Goal: Register for event/course

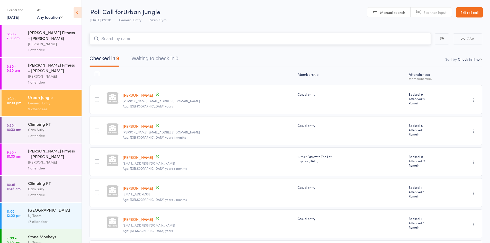
click at [122, 35] on input "search" at bounding box center [261, 39] width 342 height 12
drag, startPoint x: 15, startPoint y: 12, endPoint x: 15, endPoint y: 19, distance: 6.9
click at [15, 14] on div "Events for 15 Aug, 2025 15 Aug, 2025 August 2025 Sun Mon Tue Wed Thu Fri Sat 31…" at bounding box center [19, 13] width 25 height 15
click at [17, 23] on div "Events for 15 Aug, 2025 15 Aug, 2025 August 2025 Sun Mon Tue Wed Thu Fri Sat 31…" at bounding box center [41, 13] width 82 height 26
click at [18, 20] on div "Events for 15 Aug, 2025 15 Aug, 2025 August 2025 Sun Mon Tue Wed Thu Fri Sat 31…" at bounding box center [19, 13] width 25 height 15
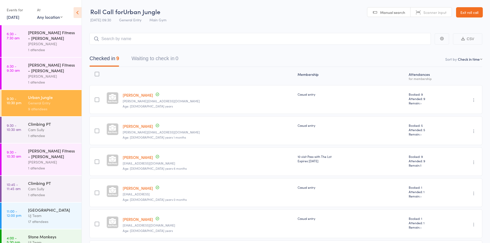
click at [27, 20] on div "Events for 15 Aug, 2025 15 Aug, 2025 August 2025 Sun Mon Tue Wed Thu Fri Sat 31…" at bounding box center [19, 13] width 25 height 15
click at [19, 18] on link "15 Aug, 2025" at bounding box center [13, 17] width 13 height 6
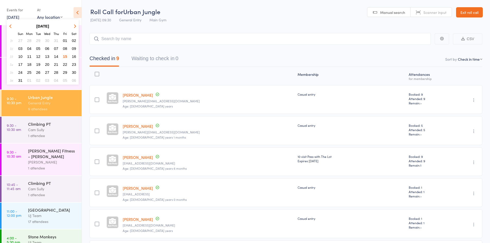
click at [73, 56] on span "16" at bounding box center [74, 56] width 4 height 4
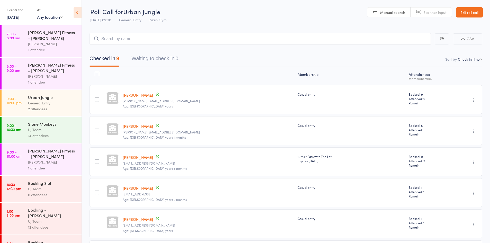
click at [46, 95] on div "Urban Jungle" at bounding box center [52, 97] width 49 height 6
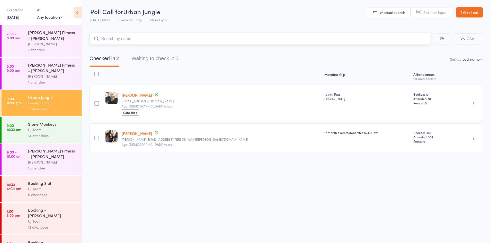
paste input "Eunice Babalola"
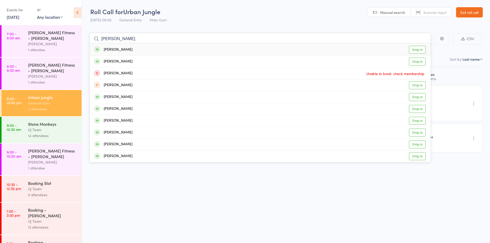
type input "Eunice Babalola"
click at [419, 49] on link "Drop in" at bounding box center [417, 50] width 17 height 8
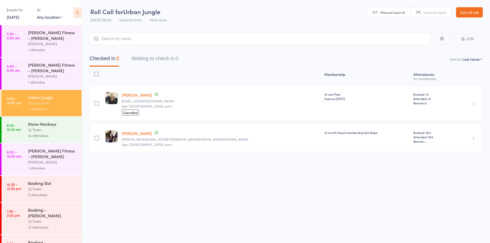
click at [419, 49] on div "Checked in 2 Waiting to check in 0" at bounding box center [286, 56] width 393 height 22
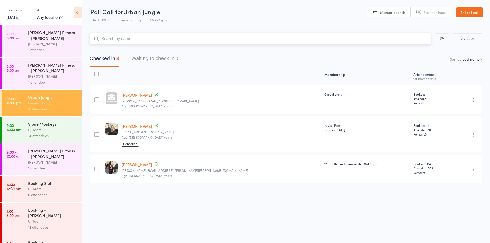
click at [110, 40] on input "search" at bounding box center [261, 39] width 342 height 12
paste input "Luke Derrick"
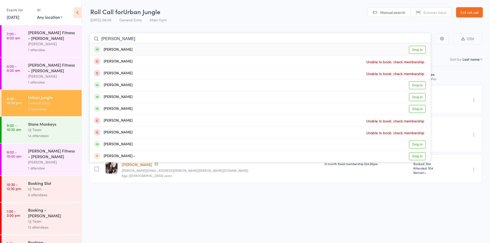
type input "Luke Derrick"
click at [417, 52] on link "Drop in" at bounding box center [417, 50] width 17 height 8
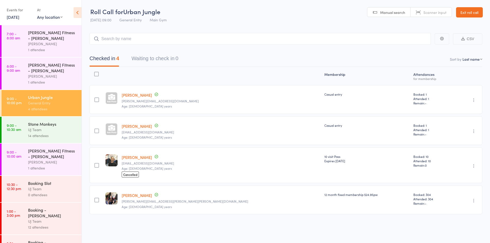
click at [480, 24] on header "Roll Call for Urban Jungle 16 Aug 09:00 General Entry Main Gym Manual search Sc…" at bounding box center [286, 12] width 408 height 25
click at [466, 27] on main "CSV Checked in 4 Waiting to check in 0 Sort by Last name First name Last name B…" at bounding box center [286, 131] width 408 height 212
click at [116, 39] on input "search" at bounding box center [261, 39] width 342 height 12
paste input "Megan Lees"
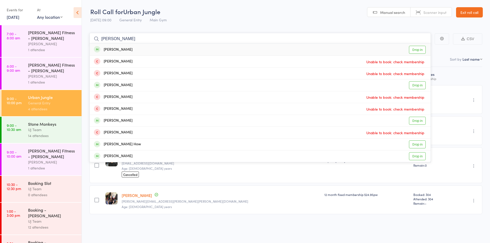
type input "Megan Lees"
click at [143, 51] on div "Megan Lees Drop in" at bounding box center [260, 50] width 341 height 12
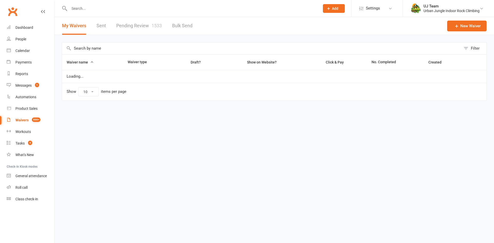
click at [25, 117] on link "Waivers 999+" at bounding box center [31, 121] width 48 height 12
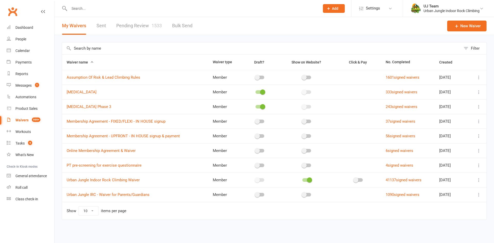
click at [148, 21] on link "Pending Review 1533" at bounding box center [139, 26] width 46 height 18
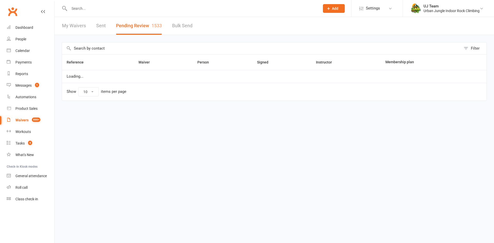
select select "25"
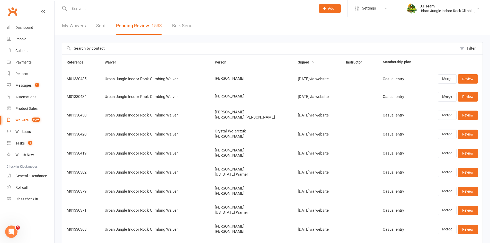
drag, startPoint x: 201, startPoint y: 77, endPoint x: 197, endPoint y: 75, distance: 4.7
click at [191, 76] on tr "M01330435 Urban Jungle Indoor Rock Climbing Waiver Eunice Babalola Aug 16, 2025…" at bounding box center [272, 79] width 421 height 18
copy tr "Eunice Babalola"
click at [468, 73] on td "Merge Review" at bounding box center [453, 79] width 59 height 18
click at [468, 79] on link "Review" at bounding box center [468, 78] width 20 height 9
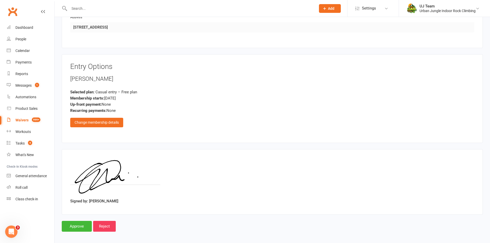
scroll to position [311, 0]
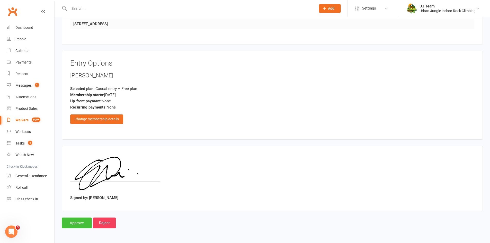
click at [63, 228] on input "Approve" at bounding box center [77, 223] width 30 height 11
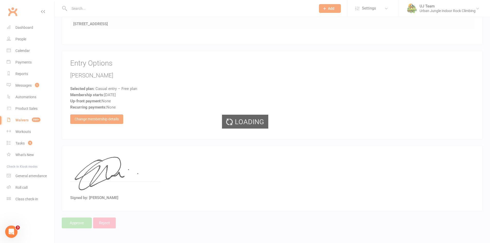
select select "25"
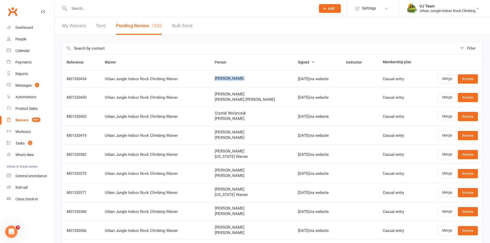
drag, startPoint x: 248, startPoint y: 78, endPoint x: 214, endPoint y: 78, distance: 33.5
click at [214, 78] on td "Luke Derrick" at bounding box center [251, 79] width 83 height 18
copy span "Luke Derrick"
click at [463, 80] on link "Review" at bounding box center [468, 78] width 20 height 9
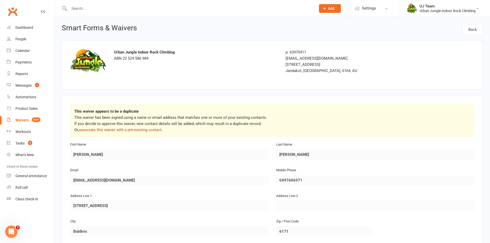
click at [128, 128] on link "associate this waiver with a pre-existing contact" at bounding box center [120, 130] width 83 height 5
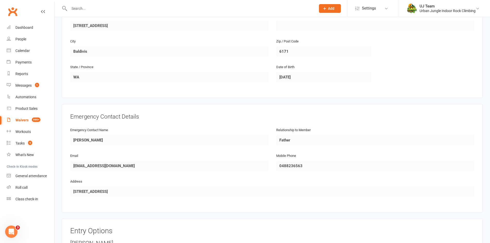
scroll to position [348, 0]
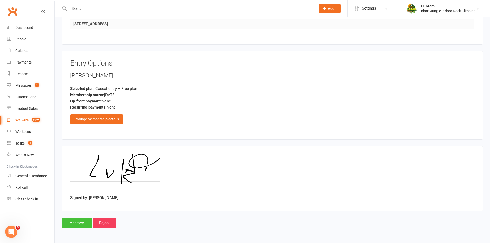
click at [90, 219] on input "Approve" at bounding box center [77, 223] width 30 height 11
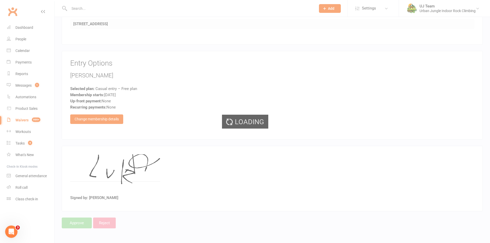
select select "25"
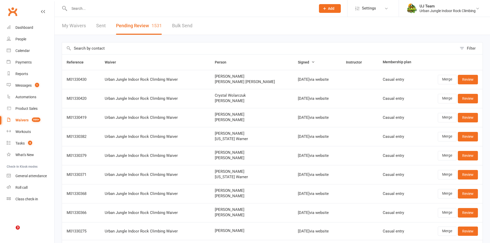
select select "25"
click at [100, 48] on input "text" at bounding box center [259, 48] width 395 height 12
click at [90, 9] on input "text" at bounding box center [190, 8] width 245 height 7
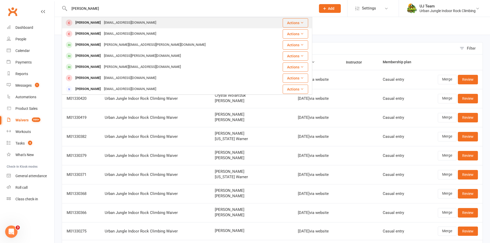
type input "megan lees"
click at [89, 23] on div "Megan Lees" at bounding box center [88, 22] width 29 height 7
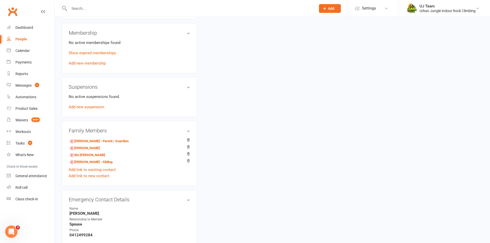
scroll to position [232, 0]
click at [98, 7] on input "text" at bounding box center [190, 8] width 245 height 7
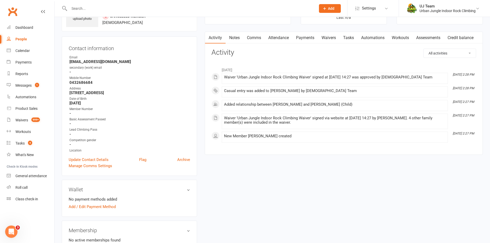
scroll to position [0, 0]
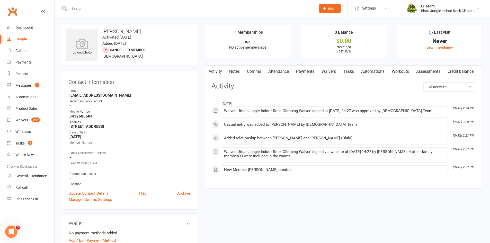
click at [103, 31] on h3 "Megan Lees" at bounding box center [129, 32] width 127 height 6
click at [104, 31] on h3 "Megan Lees" at bounding box center [129, 32] width 127 height 6
click at [112, 29] on h3 "Megan Lees" at bounding box center [129, 32] width 127 height 6
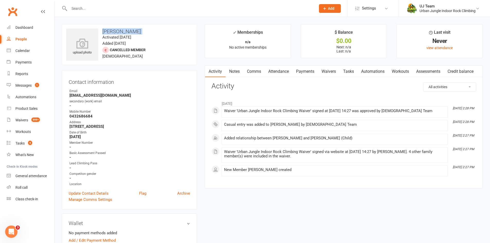
click at [112, 29] on h3 "Megan Lees" at bounding box center [129, 32] width 127 height 6
copy h3 "Megan Lees"
click at [102, 1] on div at bounding box center [187, 8] width 251 height 17
click at [103, 6] on input "text" at bounding box center [190, 8] width 245 height 7
paste input "Megan Lees"
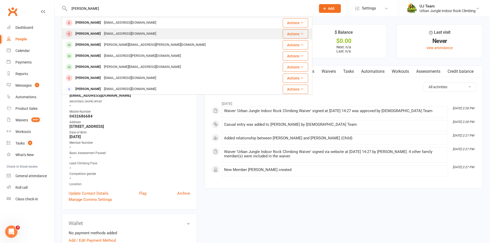
type input "Megan Lees"
click at [106, 36] on div "russelllees1@bigpond.com" at bounding box center [129, 33] width 55 height 7
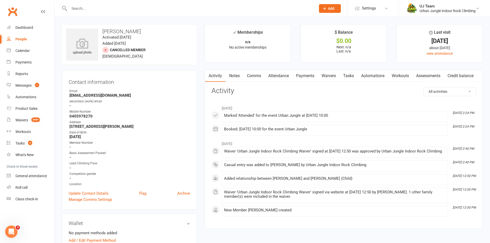
click at [111, 30] on h3 "Megan Lees" at bounding box center [129, 32] width 127 height 6
copy h3 "Megan Lees"
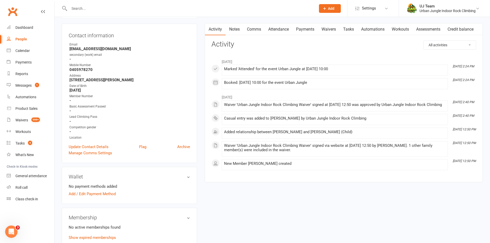
scroll to position [180, 0]
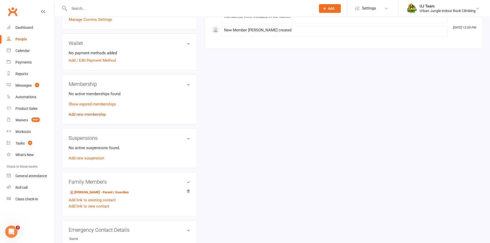
click at [92, 115] on link "Add new membership" at bounding box center [87, 114] width 37 height 5
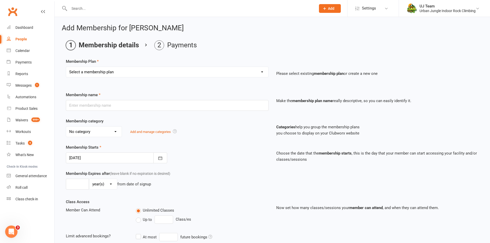
click at [122, 74] on select "Select a membership plan Create new Membership Plan 10 visit Pass 10 visit Pass…" at bounding box center [167, 72] width 202 height 10
select select "3"
click at [66, 67] on select "Select a membership plan Create new Membership Plan 10 visit Pass 10 visit Pass…" at bounding box center [167, 72] width 202 height 10
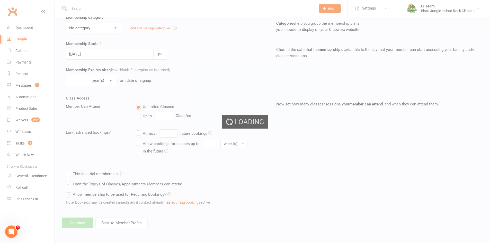
type input "Casual entry"
select select "3"
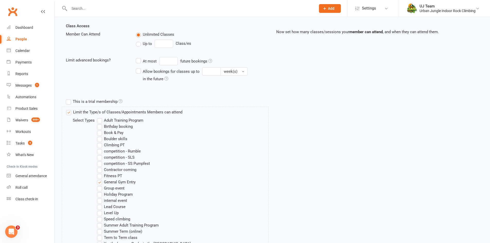
scroll to position [284, 0]
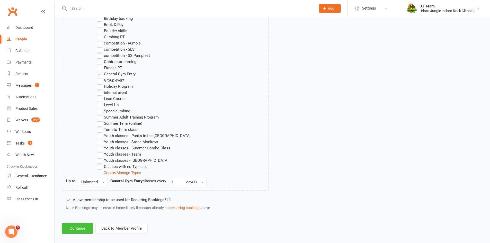
click at [82, 227] on button "Continue" at bounding box center [77, 228] width 31 height 11
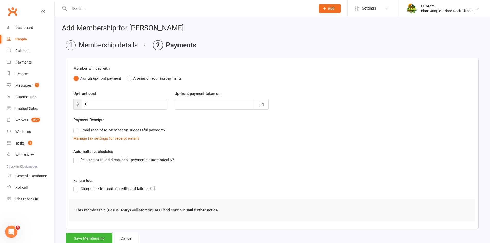
scroll to position [16, 0]
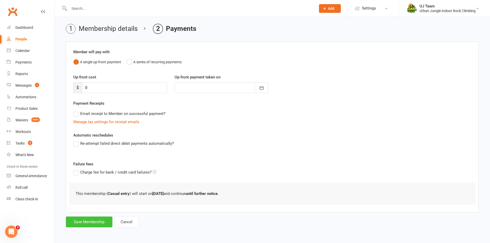
click at [93, 223] on button "Save Membership" at bounding box center [89, 222] width 47 height 11
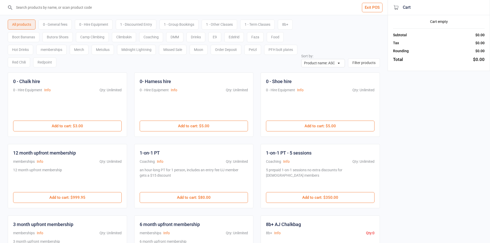
click at [62, 23] on div "0 - General fees" at bounding box center [55, 25] width 33 height 10
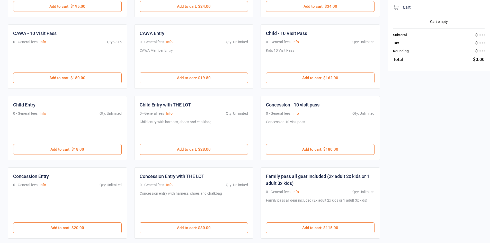
scroll to position [129, 0]
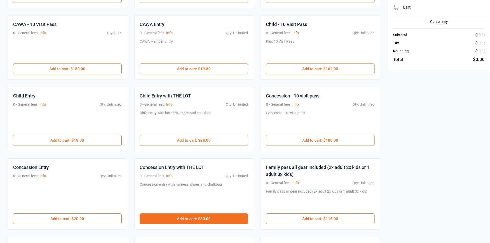
click at [201, 221] on button "Add to cart : $30.00" at bounding box center [194, 219] width 109 height 11
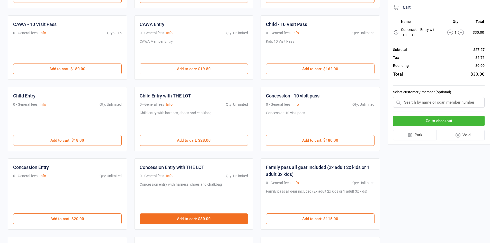
click at [201, 221] on button "Add to cart : $30.00" at bounding box center [194, 219] width 109 height 11
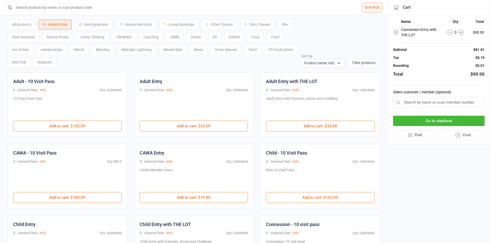
click at [63, 9] on input "search" at bounding box center [196, 7] width 367 height 15
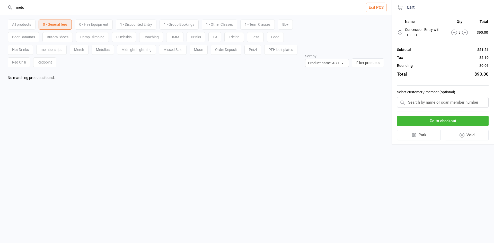
type input "meto"
click at [29, 27] on div "All products" at bounding box center [22, 25] width 28 height 10
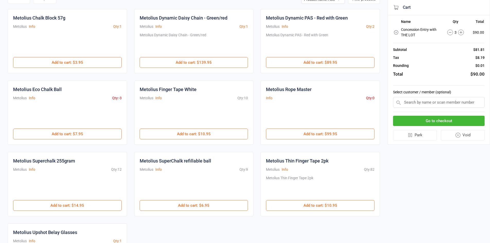
scroll to position [103, 0]
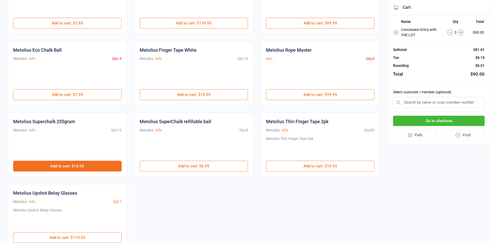
click at [101, 164] on button "Add to cart : $14.95" at bounding box center [67, 166] width 109 height 11
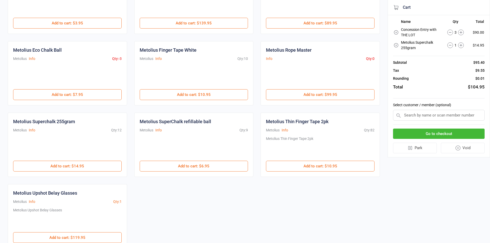
click at [450, 45] on icon at bounding box center [451, 45] width 6 height 6
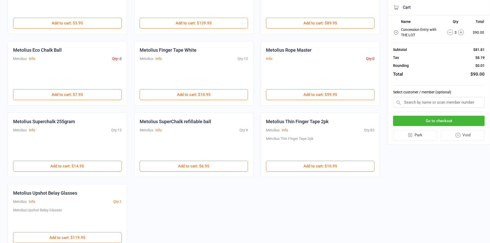
click at [418, 120] on button "Go to checkout" at bounding box center [439, 121] width 92 height 11
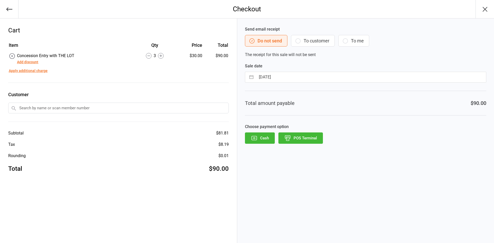
click at [313, 136] on button "POS Terminal" at bounding box center [300, 138] width 45 height 11
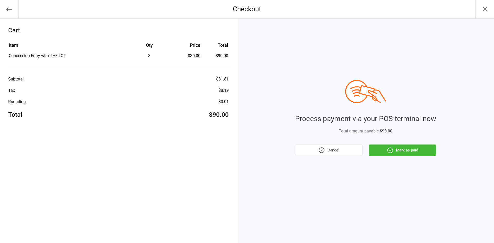
click at [412, 151] on button "Mark as paid" at bounding box center [402, 150] width 67 height 11
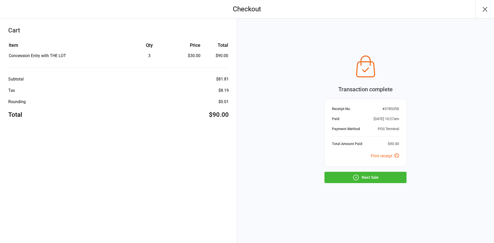
click at [368, 177] on button "Next Sale" at bounding box center [366, 177] width 82 height 11
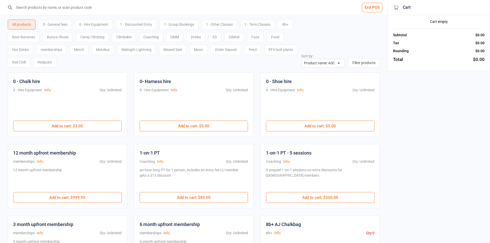
click at [203, 11] on input "search" at bounding box center [196, 7] width 367 height 15
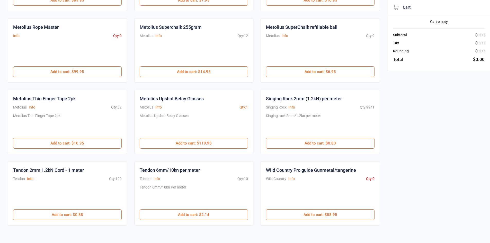
scroll to position [206, 0]
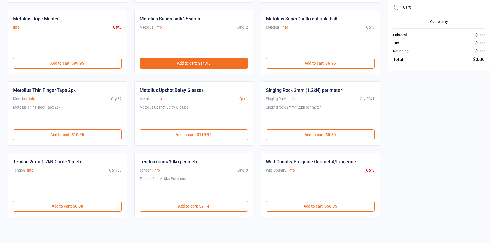
type input "met"
click at [187, 63] on button "Add to cart : $14.95" at bounding box center [194, 63] width 109 height 11
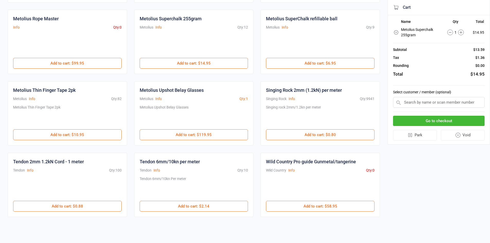
click at [411, 119] on button "Go to checkout" at bounding box center [439, 121] width 92 height 11
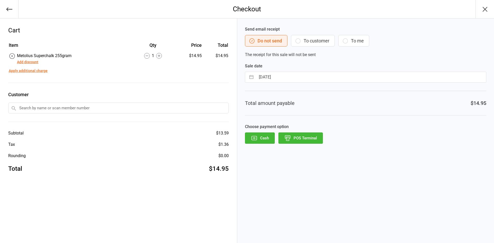
click at [298, 137] on button "POS Terminal" at bounding box center [300, 138] width 45 height 11
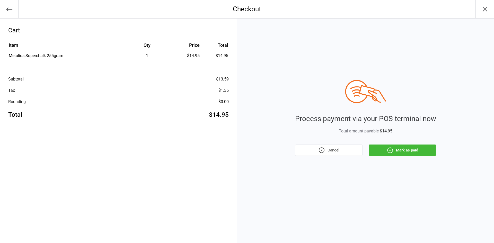
click at [407, 145] on button "Mark as paid" at bounding box center [402, 150] width 67 height 11
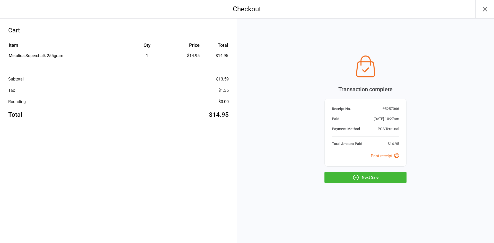
click at [385, 178] on button "Next Sale" at bounding box center [366, 177] width 82 height 11
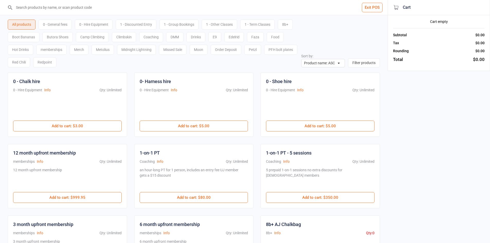
click at [48, 22] on div "0 - General fees" at bounding box center [55, 25] width 33 height 10
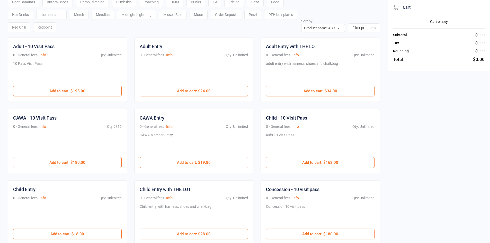
scroll to position [51, 0]
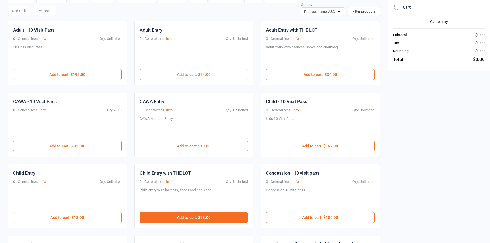
click at [204, 215] on button "Add to cart : $28.00" at bounding box center [194, 217] width 109 height 11
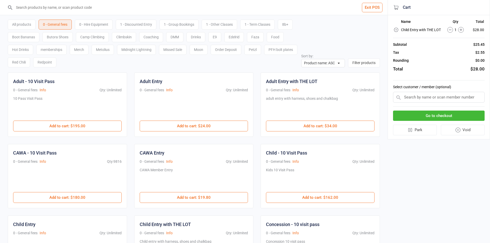
click at [94, 27] on div "0 - Hire Equipment" at bounding box center [94, 25] width 38 height 10
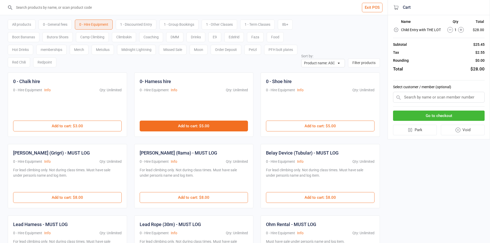
click at [185, 127] on button "Add to cart : $5.00" at bounding box center [194, 126] width 109 height 11
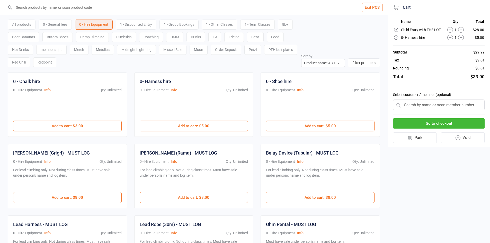
click at [344, 27] on div "All products 0 - General fees 0 - Hire Equipment 1 - Discounted Entry 1 - Group…" at bounding box center [194, 41] width 372 height 52
click at [443, 125] on button "Go to checkout" at bounding box center [439, 123] width 92 height 11
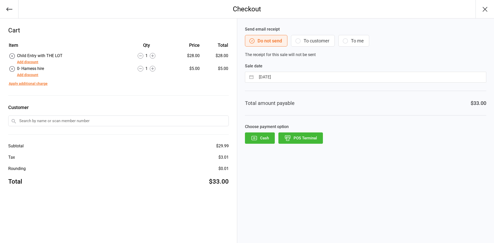
click at [314, 141] on button "POS Terminal" at bounding box center [300, 138] width 45 height 11
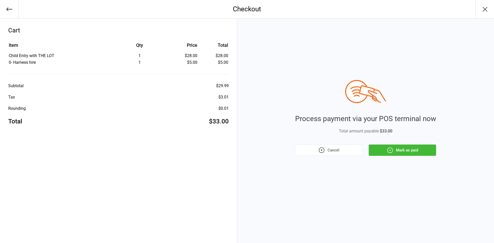
click at [398, 148] on button "Mark as paid" at bounding box center [402, 150] width 67 height 11
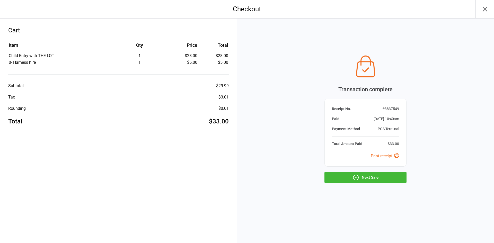
click at [376, 184] on div "Transaction complete Receipt No. # 3837549 Paid Aug 16, 2025 10:40am Payment Me…" at bounding box center [365, 131] width 257 height 225
click at [381, 179] on button "Next Sale" at bounding box center [366, 177] width 82 height 11
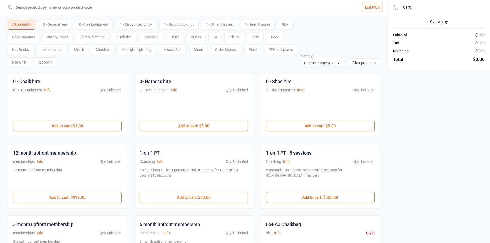
click at [46, 10] on input "search" at bounding box center [196, 7] width 367 height 15
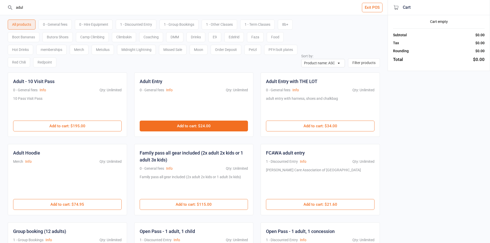
type input "adul"
click at [197, 125] on button "Add to cart : $24.00" at bounding box center [194, 126] width 109 height 11
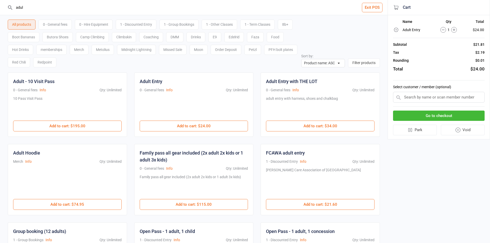
click at [437, 116] on button "Go to checkout" at bounding box center [439, 116] width 92 height 11
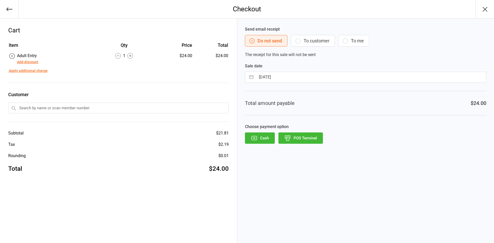
click at [302, 140] on button "POS Terminal" at bounding box center [300, 138] width 45 height 11
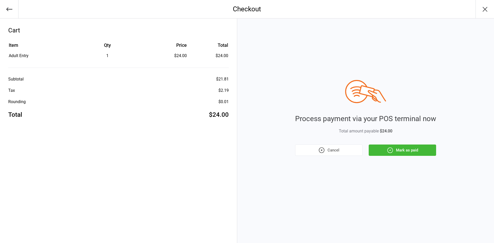
click at [394, 149] on button "Mark as paid" at bounding box center [402, 150] width 67 height 11
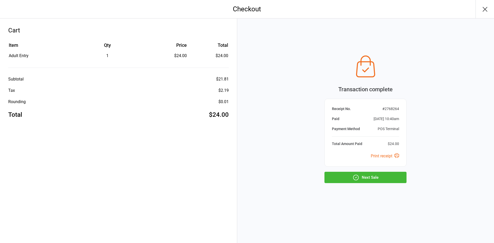
click at [380, 176] on button "Next Sale" at bounding box center [366, 177] width 82 height 11
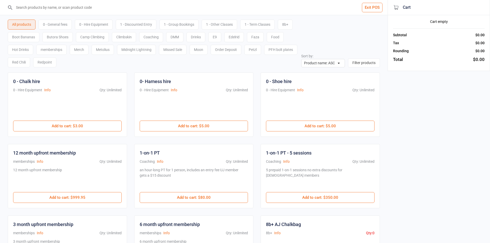
click at [457, 150] on div "Exit POS All products 0 - General fees 0 - Hire Equipment 1 - Discounted Entry …" at bounding box center [245, 225] width 490 height 451
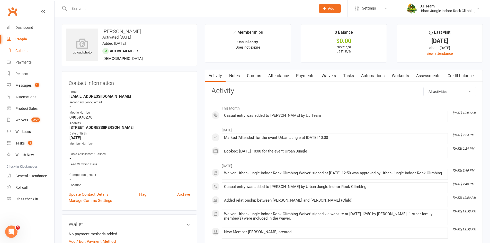
click at [34, 47] on link "Calendar" at bounding box center [31, 51] width 48 height 12
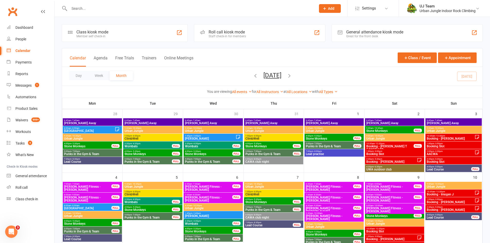
scroll to position [206, 0]
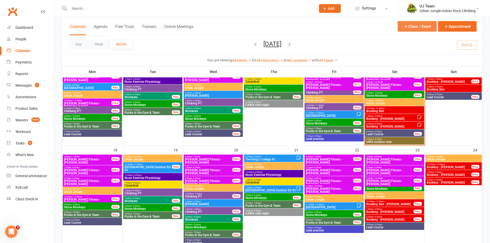
click at [418, 28] on button "Class / Event" at bounding box center [417, 26] width 39 height 11
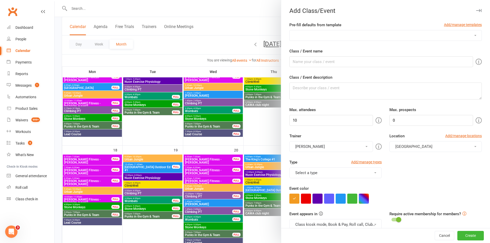
click at [406, 35] on select "AACWA [PERSON_NAME] PT Birthday booking Cam's Climbing PT Group booking Holiday…" at bounding box center [386, 35] width 192 height 10
select select "38"
click at [290, 30] on select "AACWA [PERSON_NAME] PT Birthday booking Cam's Climbing PT Group booking Holiday…" at bounding box center [386, 35] width 192 height 10
type input "Lead Course"
type textarea "An informative and interesting indoor lead climbing course for two climbers wit…"
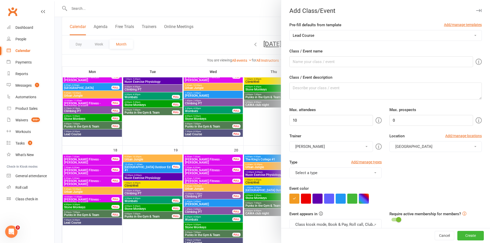
type input "1"
type input "2"
click at [345, 149] on button "Select a trainer" at bounding box center [332, 146] width 84 height 11
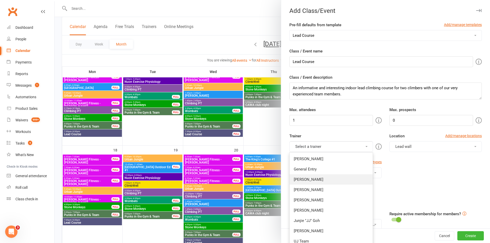
click at [335, 181] on link "[PERSON_NAME]" at bounding box center [331, 180] width 83 height 10
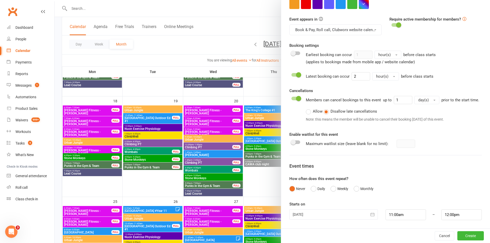
scroll to position [257, 0]
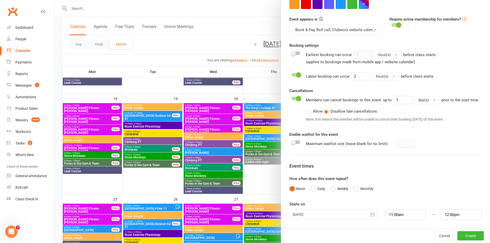
click at [338, 214] on div at bounding box center [334, 215] width 88 height 10
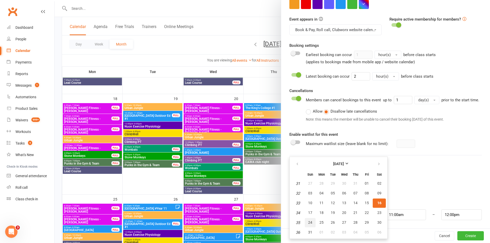
click at [312, 223] on button "24" at bounding box center [310, 222] width 11 height 9
type input "[DATE]"
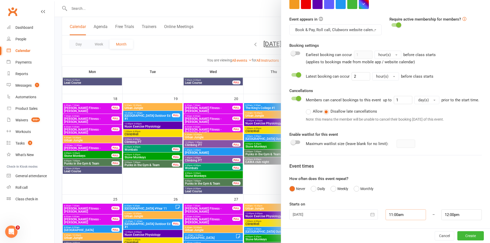
click at [408, 218] on input "11:00am" at bounding box center [406, 215] width 40 height 11
type input "2:00pm"
click at [388, 200] on li "2:00pm" at bounding box center [398, 198] width 25 height 8
click at [443, 214] on input "12:00pm" at bounding box center [462, 215] width 40 height 11
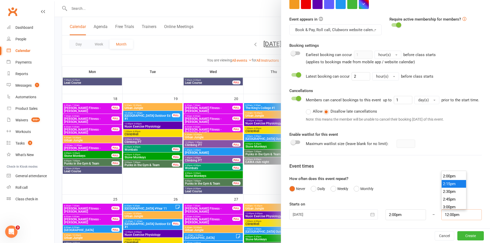
scroll to position [440, 0]
type input "3:00pm"
click at [447, 198] on li "3:00pm" at bounding box center [454, 198] width 25 height 8
click at [460, 233] on button "Create" at bounding box center [471, 235] width 27 height 9
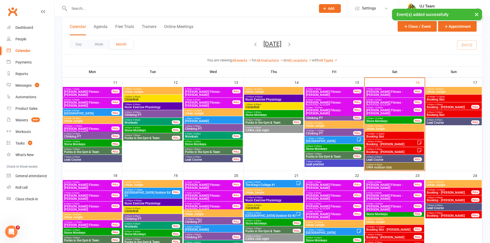
scroll to position [180, 0]
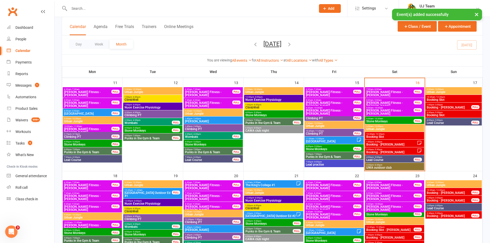
click at [444, 209] on span "Lead Course" at bounding box center [454, 208] width 54 height 3
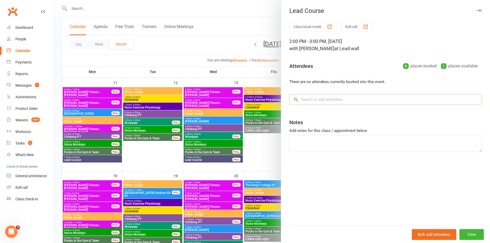
click at [308, 98] on input "search" at bounding box center [386, 99] width 193 height 11
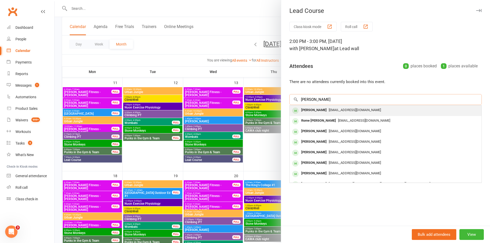
type input "[PERSON_NAME]"
click at [345, 110] on span "[EMAIL_ADDRESS][DOMAIN_NAME]" at bounding box center [355, 110] width 52 height 4
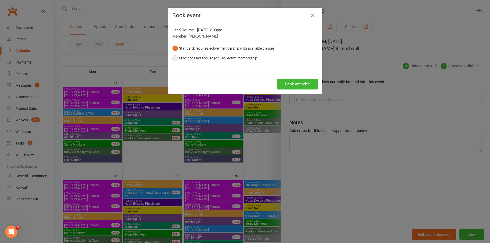
click at [220, 58] on button "Free: does not require (or use) active membership" at bounding box center [214, 58] width 85 height 10
click at [293, 82] on button "Book attendee" at bounding box center [297, 84] width 41 height 11
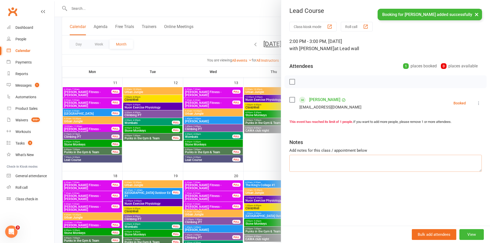
click at [320, 168] on textarea at bounding box center [386, 163] width 193 height 17
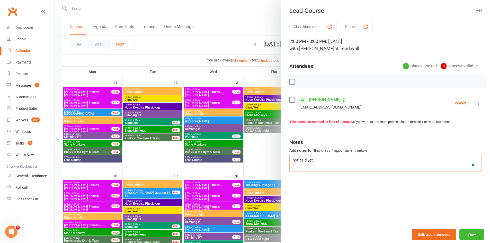
type textarea "not paid yet"
click at [339, 187] on div "Class kiosk mode Roll call 2:00 PM - 3:00 PM, [DATE] with [PERSON_NAME] at Lead…" at bounding box center [385, 124] width 209 height 204
click at [323, 100] on link "[PERSON_NAME]" at bounding box center [324, 100] width 31 height 8
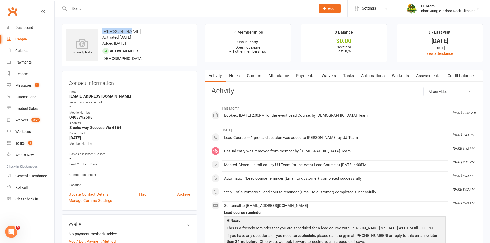
drag, startPoint x: 126, startPoint y: 32, endPoint x: 100, endPoint y: 31, distance: 26.8
click at [100, 31] on h3 "[PERSON_NAME]" at bounding box center [129, 32] width 127 height 6
copy h3 "[PERSON_NAME]"
click at [103, 11] on input "text" at bounding box center [190, 8] width 245 height 7
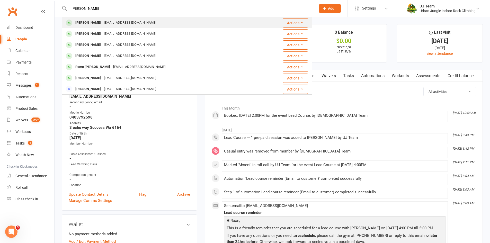
type input "[PERSON_NAME]"
click at [102, 25] on div "[EMAIL_ADDRESS][DOMAIN_NAME]" at bounding box center [129, 22] width 55 height 7
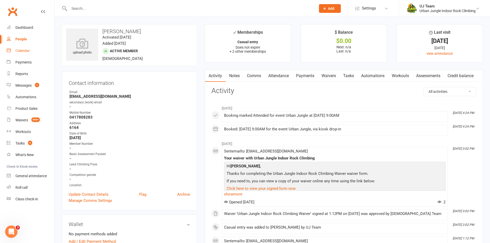
click at [29, 48] on link "Calendar" at bounding box center [31, 51] width 48 height 12
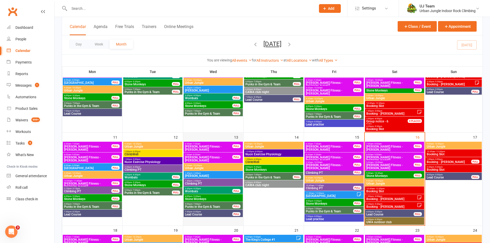
scroll to position [180, 0]
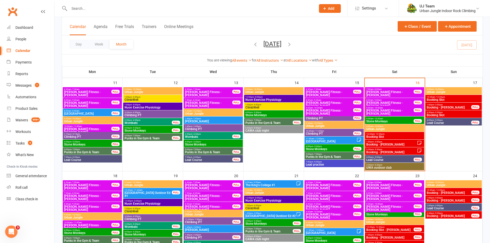
click at [446, 206] on span "2:00pm - 3:00pm" at bounding box center [449, 206] width 45 height 2
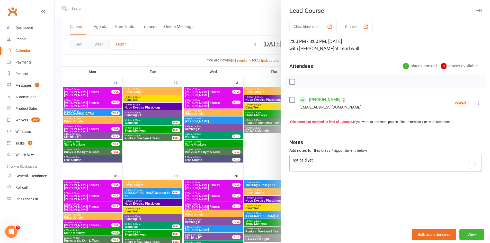
drag, startPoint x: 318, startPoint y: 161, endPoint x: 263, endPoint y: 158, distance: 55.4
click at [263, 0] on div "Lead Course Class kiosk mode Roll call 2:00 PM - 3:00 PM, [DATE] with [PERSON_N…" at bounding box center [273, 0] width 436 height 0
click at [332, 167] on textarea "paid partner: [PERSON_NAME]" at bounding box center [386, 163] width 193 height 17
type textarea "paid partner: [PERSON_NAME]"
click at [313, 98] on link "[PERSON_NAME]" at bounding box center [324, 100] width 31 height 8
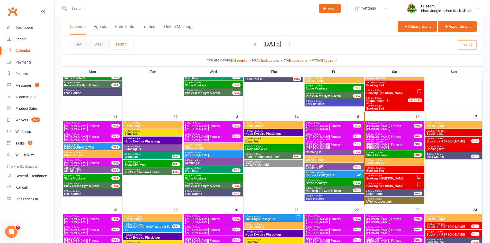
scroll to position [180, 0]
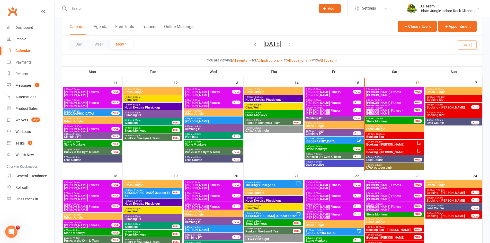
click at [449, 206] on span "2:00pm - 3:00pm" at bounding box center [449, 206] width 45 height 2
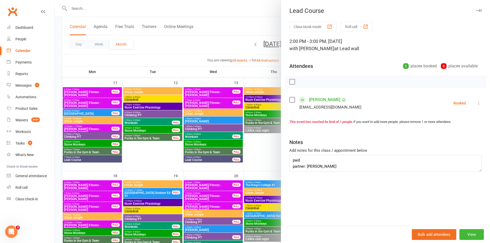
click at [476, 103] on icon at bounding box center [478, 103] width 5 height 5
click at [453, 123] on link "Remove" at bounding box center [456, 123] width 51 height 10
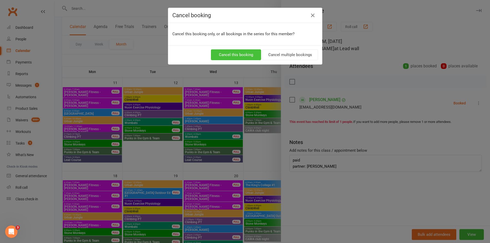
click at [216, 54] on button "Cancel this booking" at bounding box center [236, 54] width 50 height 11
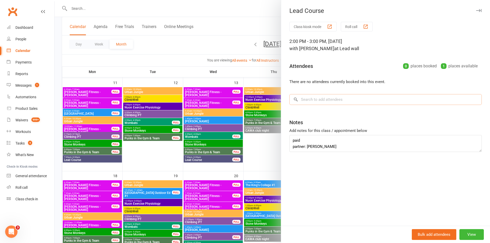
click at [332, 100] on input "search" at bounding box center [386, 99] width 193 height 11
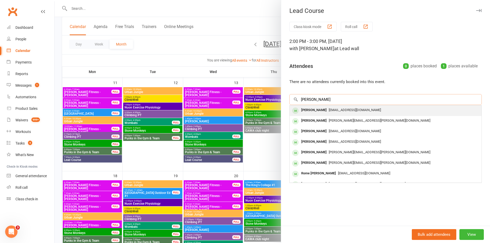
type input "[PERSON_NAME]"
click at [335, 111] on span "[EMAIL_ADDRESS][DOMAIN_NAME]" at bounding box center [355, 110] width 52 height 4
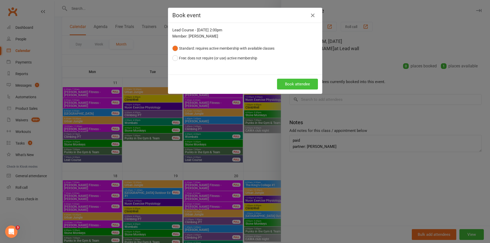
click at [292, 84] on button "Book attendee" at bounding box center [297, 84] width 41 height 11
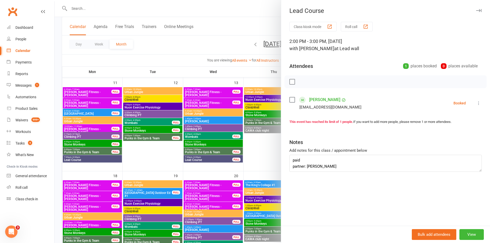
click at [224, 107] on div at bounding box center [273, 121] width 436 height 243
